Goal: Task Accomplishment & Management: Complete application form

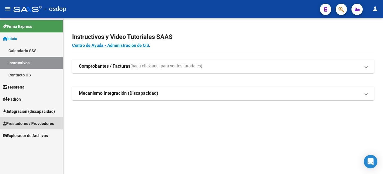
click at [43, 122] on span "Prestadores / Proveedores" at bounding box center [28, 123] width 51 height 6
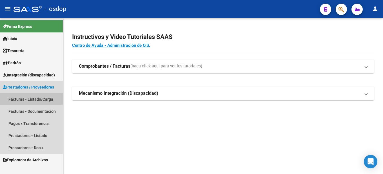
click at [46, 99] on link "Facturas - Listado/Carga" at bounding box center [31, 99] width 63 height 12
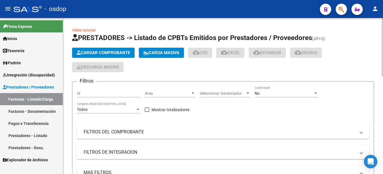
click at [111, 53] on span "Cargar Comprobante" at bounding box center [104, 52] width 54 height 5
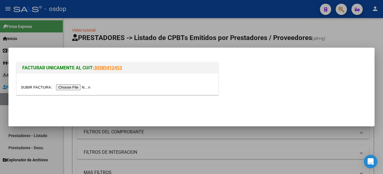
click at [76, 88] on input "file" at bounding box center [56, 87] width 71 height 6
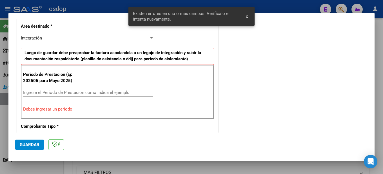
scroll to position [140, 0]
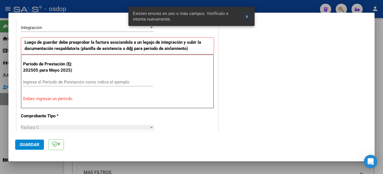
click at [246, 16] on span "x" at bounding box center [247, 16] width 2 height 5
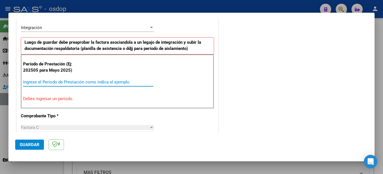
click at [59, 80] on input "Ingrese el Período de Prestación como indica el ejemplo" at bounding box center [88, 82] width 130 height 5
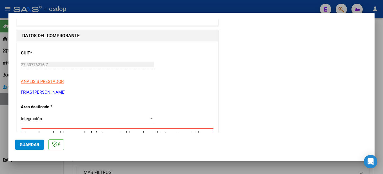
scroll to position [20, 0]
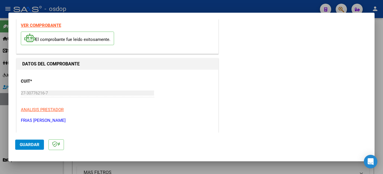
type input "202508"
click at [41, 26] on strong "VER COMPROBANTE" at bounding box center [41, 25] width 40 height 5
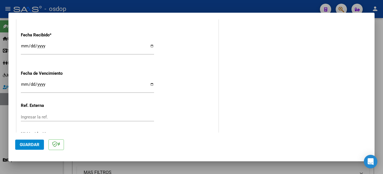
scroll to position [415, 0]
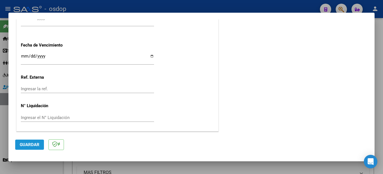
click at [31, 147] on button "Guardar" at bounding box center [29, 145] width 29 height 10
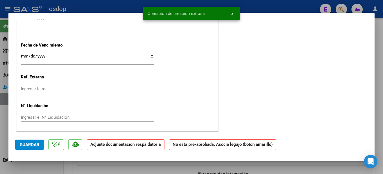
scroll to position [0, 0]
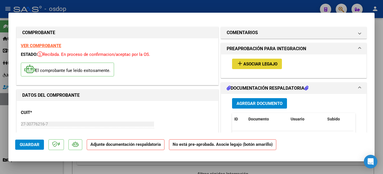
click at [258, 62] on span "Asociar Legajo" at bounding box center [261, 63] width 34 height 5
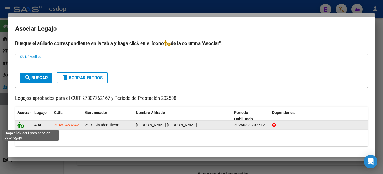
click at [23, 127] on icon at bounding box center [20, 125] width 7 height 6
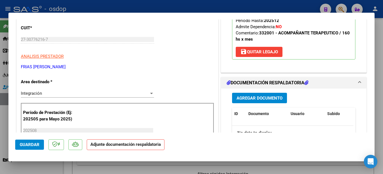
scroll to position [141, 0]
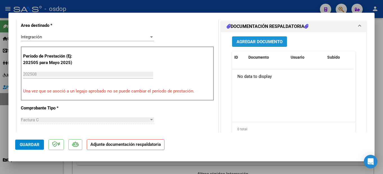
click at [271, 39] on button "Agregar Documento" at bounding box center [259, 41] width 55 height 10
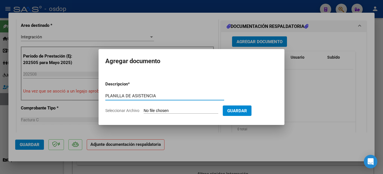
type input "PLANILLA DE ASISTENCIA"
click at [191, 110] on input "Seleccionar Archivo" at bounding box center [181, 110] width 75 height 5
type input "C:\fakepath\Planilla de asistencia agosto AT [PERSON_NAME].pdf"
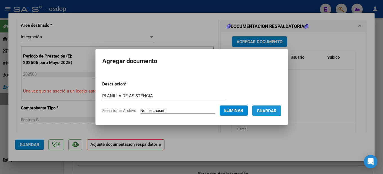
click at [272, 112] on span "Guardar" at bounding box center [267, 110] width 20 height 5
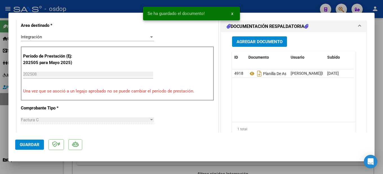
click at [378, 53] on div at bounding box center [191, 87] width 383 height 174
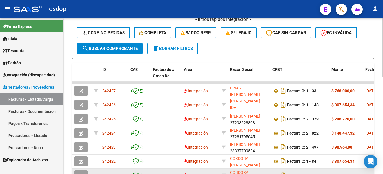
scroll to position [259, 0]
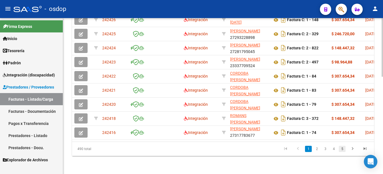
click at [343, 148] on link "5" at bounding box center [342, 149] width 7 height 6
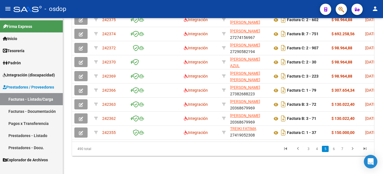
scroll to position [146, 0]
